Goal: Task Accomplishment & Management: Manage account settings

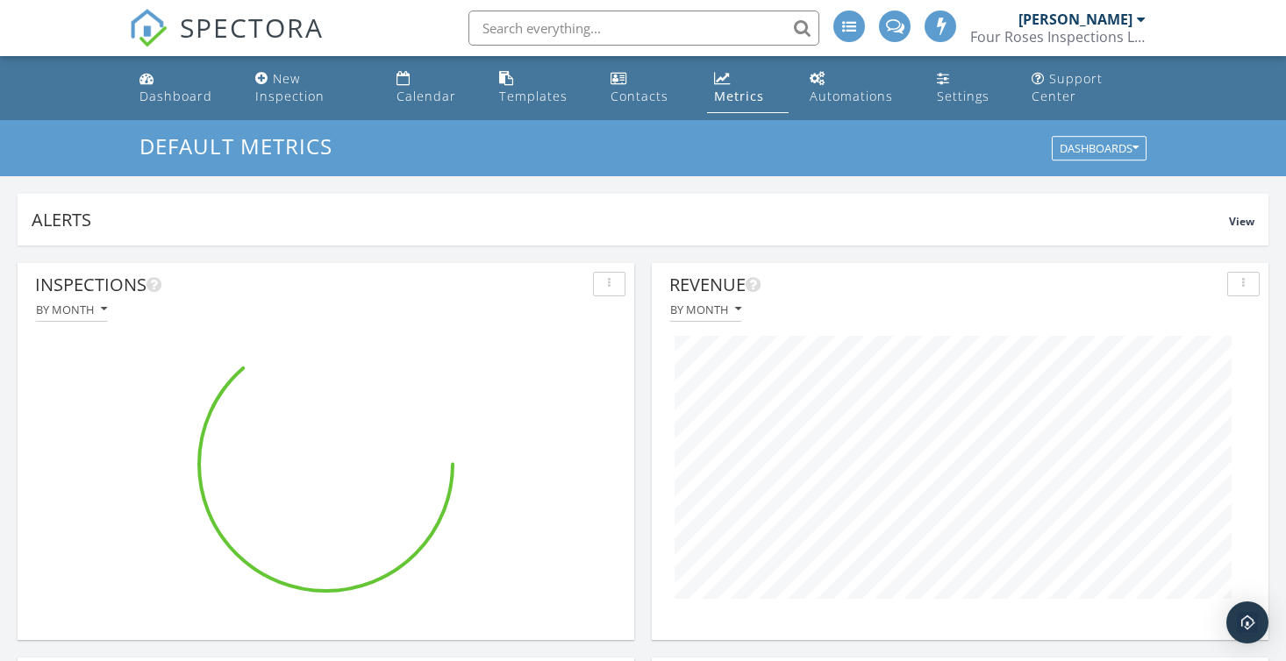
scroll to position [377, 617]
click at [157, 93] on div "Dashboard" at bounding box center [175, 96] width 73 height 17
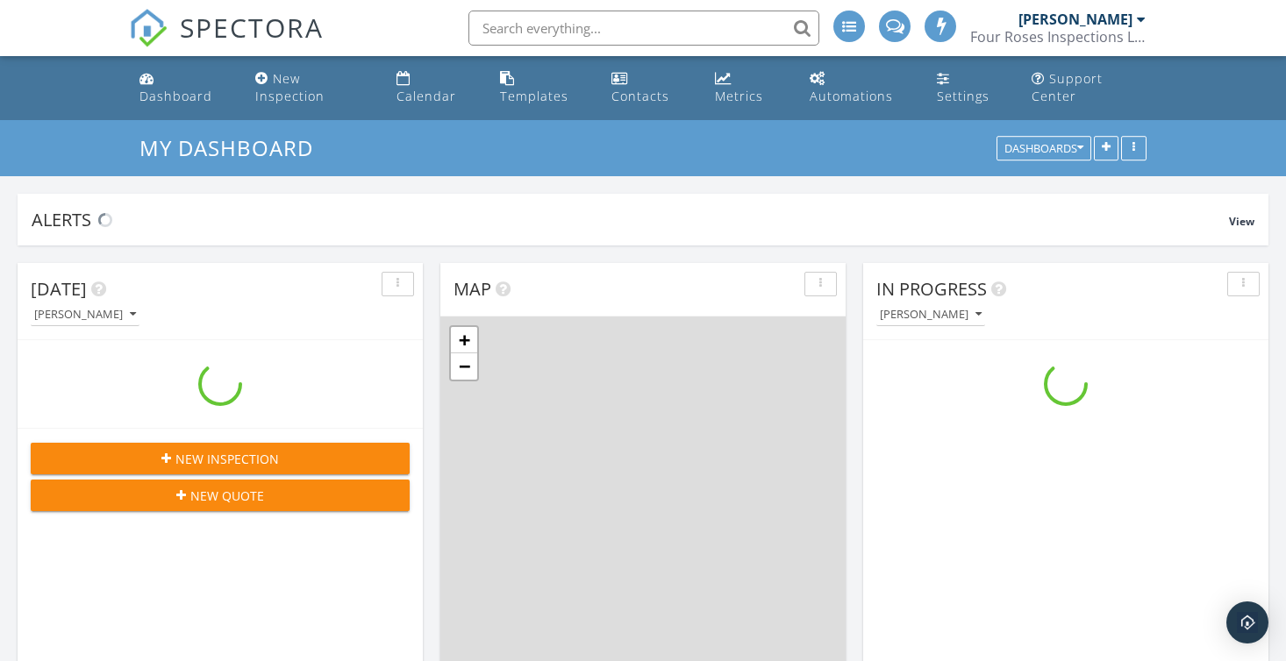
scroll to position [1597, 1287]
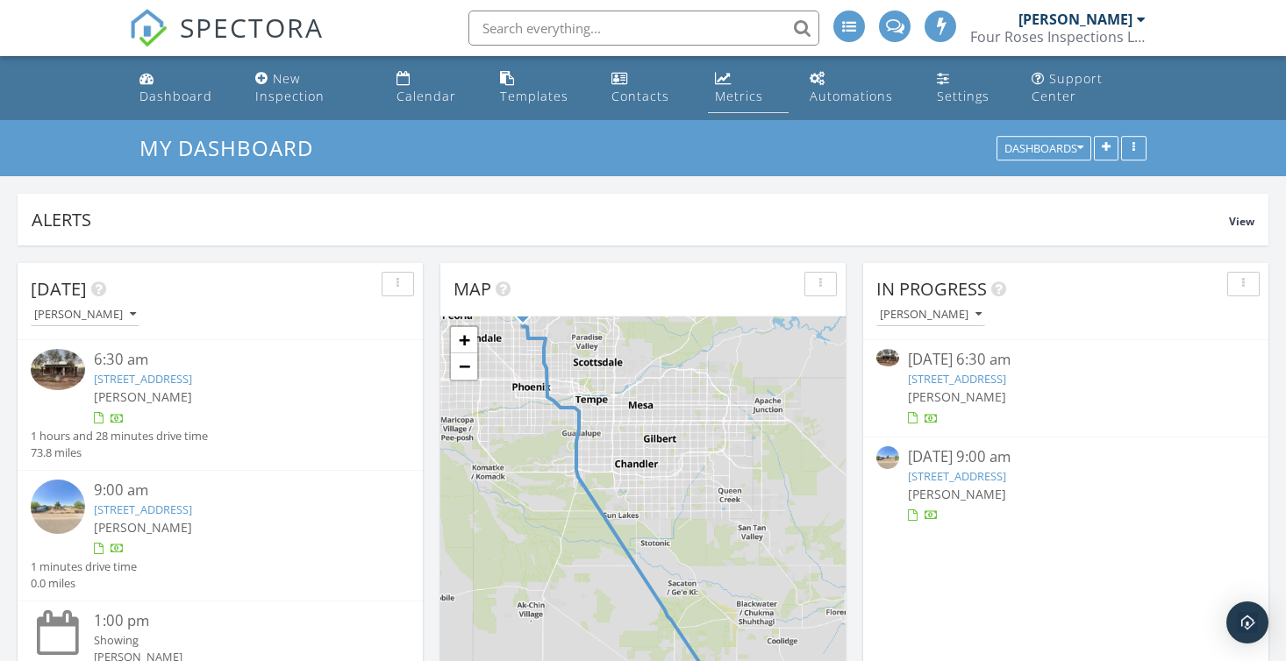
click at [727, 100] on div "Metrics" at bounding box center [739, 96] width 48 height 17
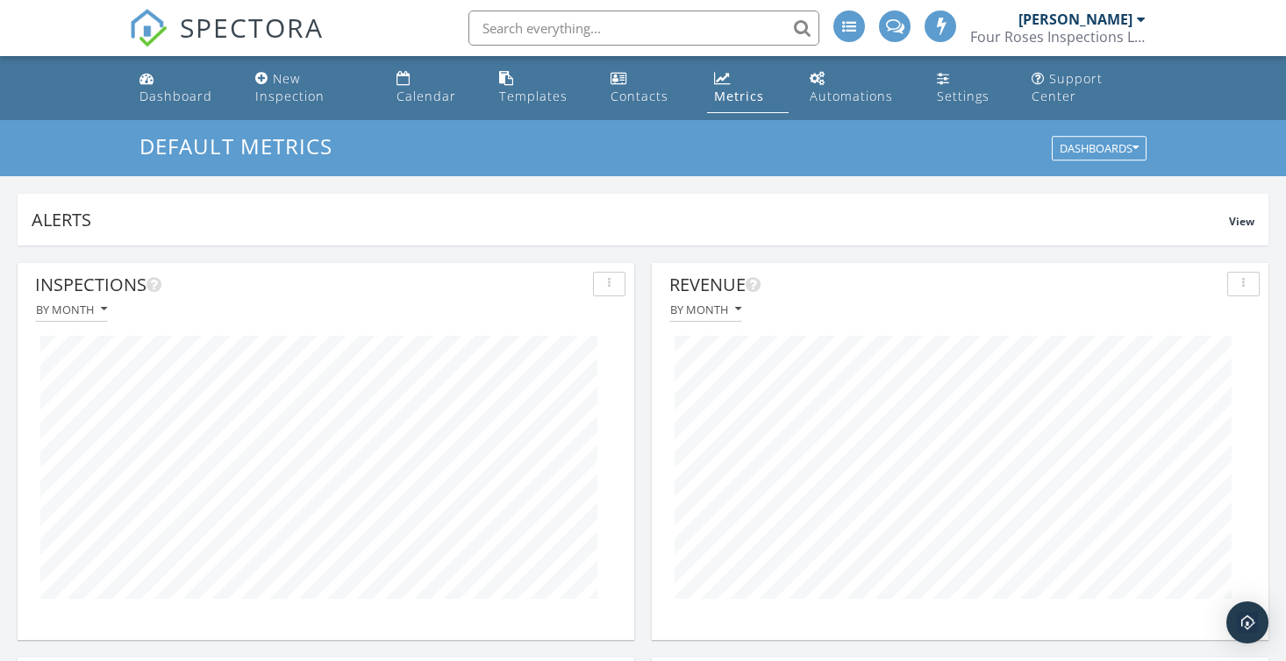
click at [1143, 21] on div at bounding box center [1141, 19] width 9 height 14
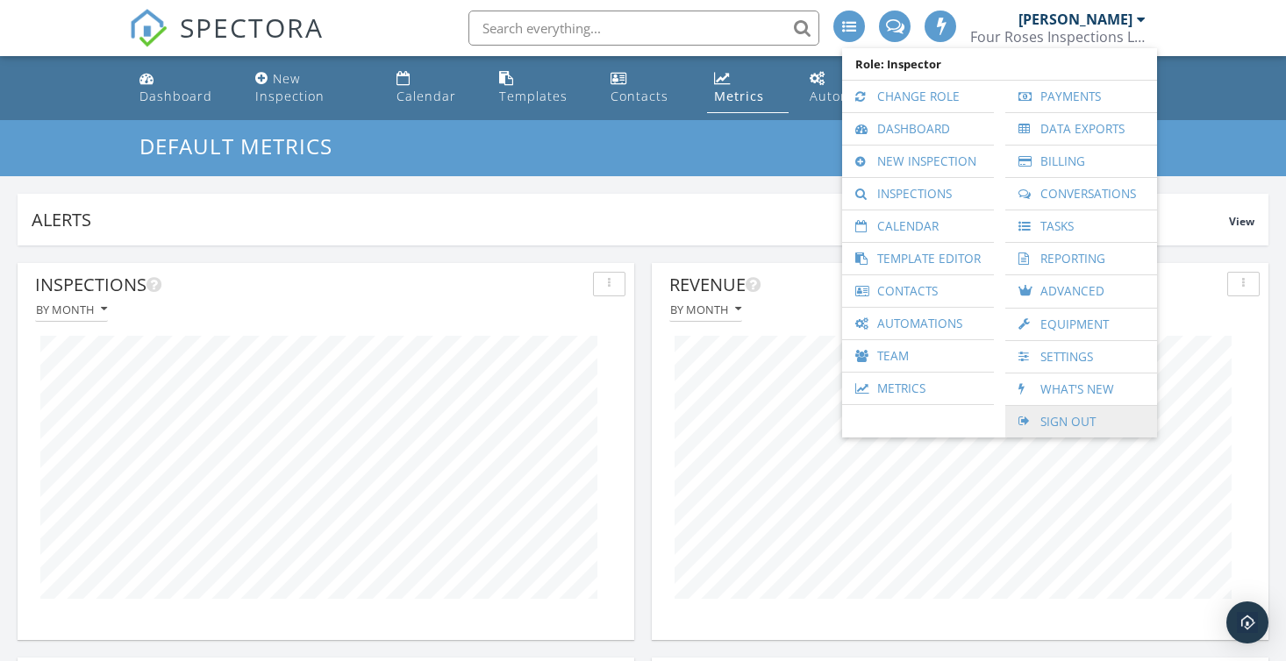
click at [1066, 417] on link "Sign Out" at bounding box center [1081, 422] width 134 height 32
